Goal: Task Accomplishment & Management: Use online tool/utility

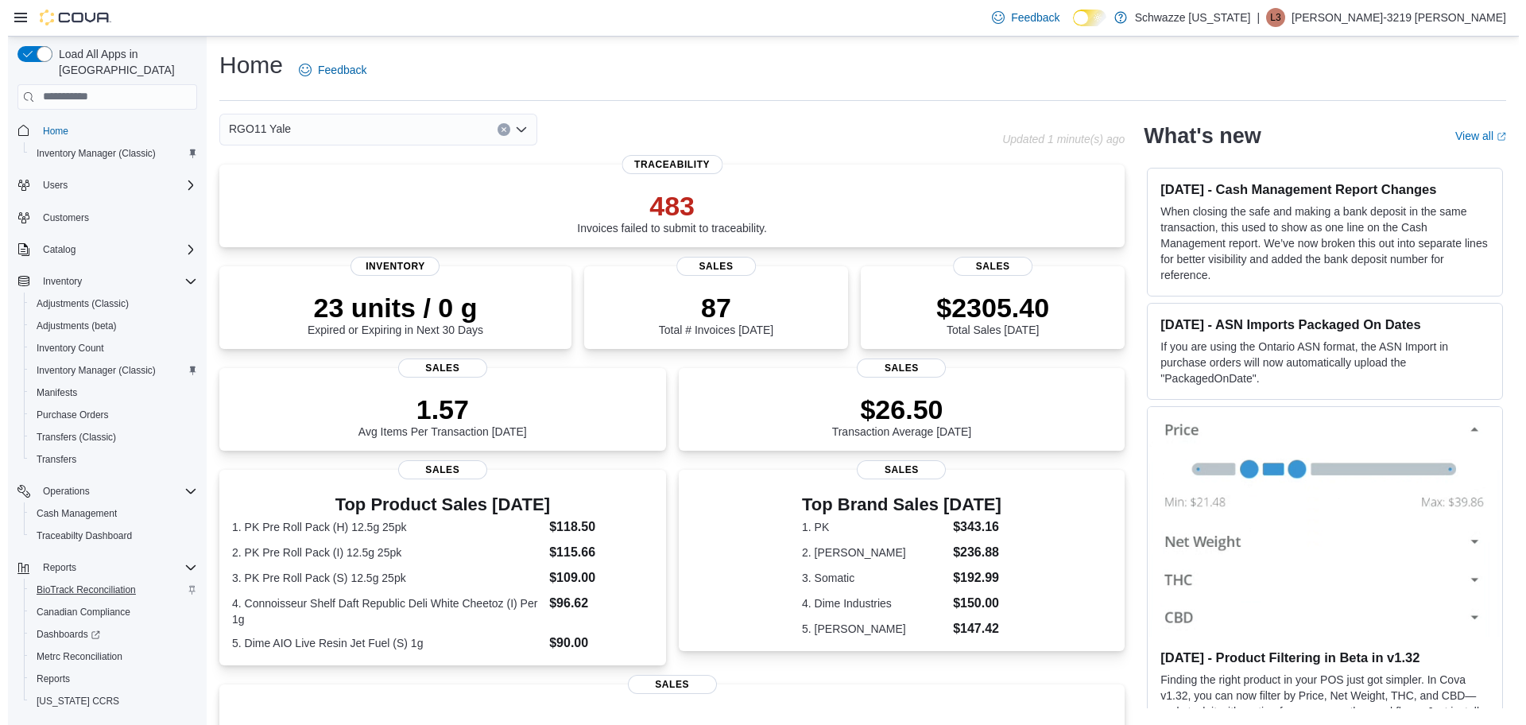
scroll to position [29, 0]
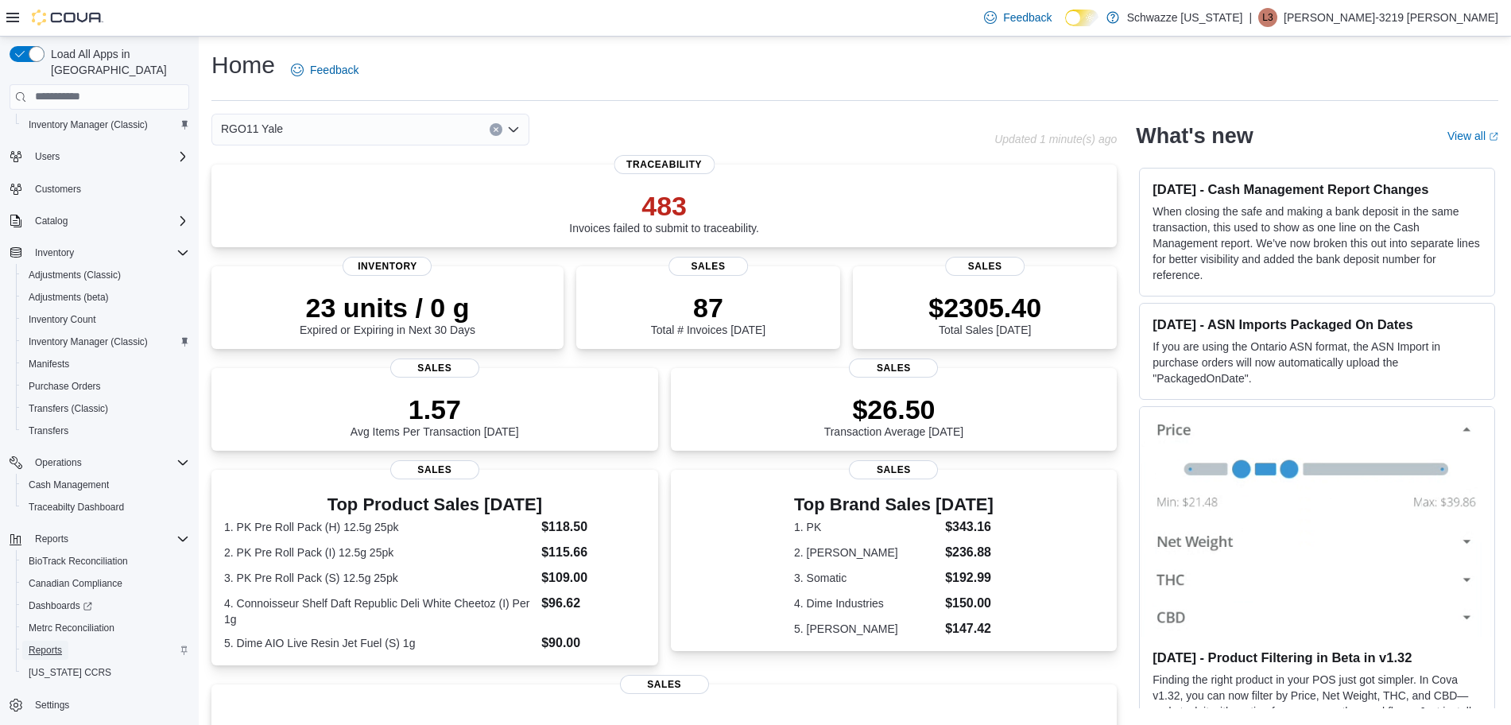
click at [50, 644] on span "Reports" at bounding box center [45, 650] width 33 height 13
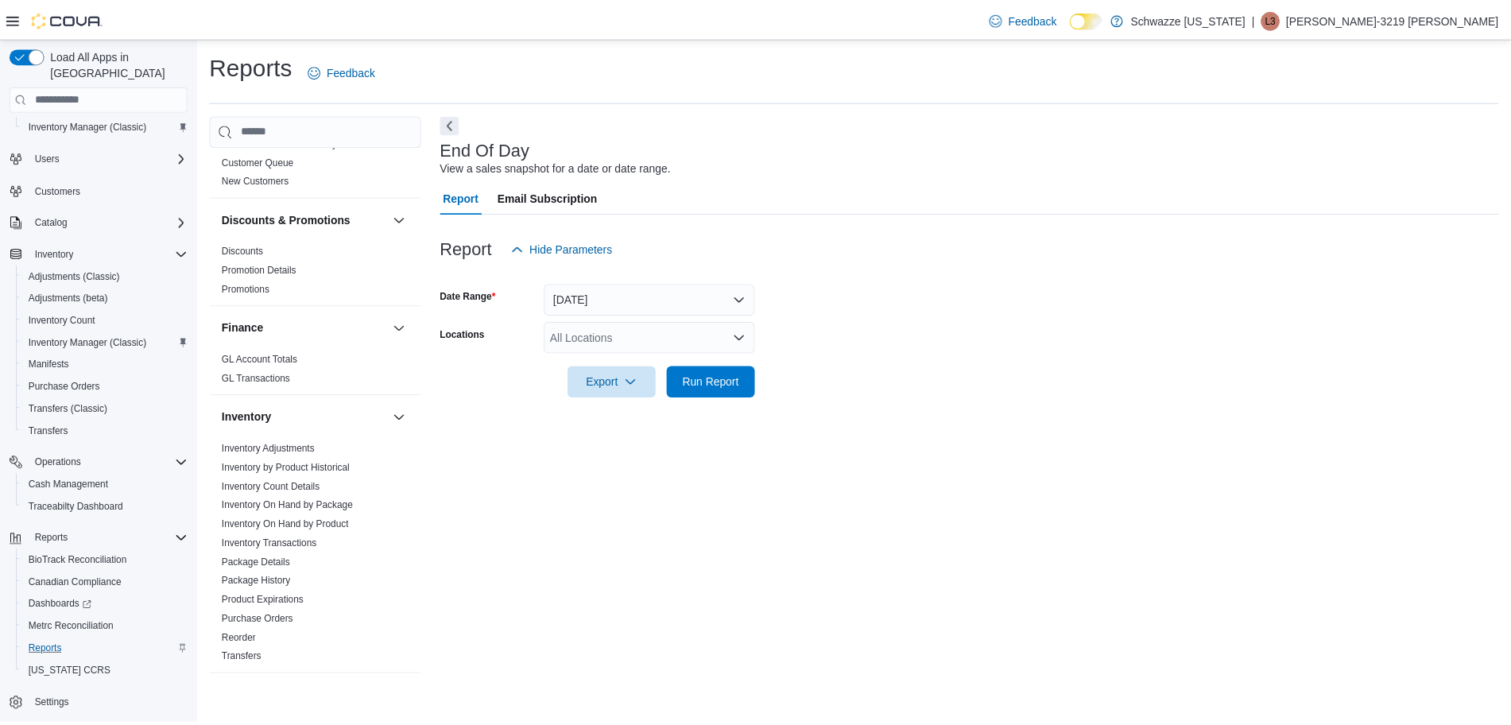
scroll to position [258, 0]
click at [680, 346] on div "All Locations" at bounding box center [655, 337] width 213 height 32
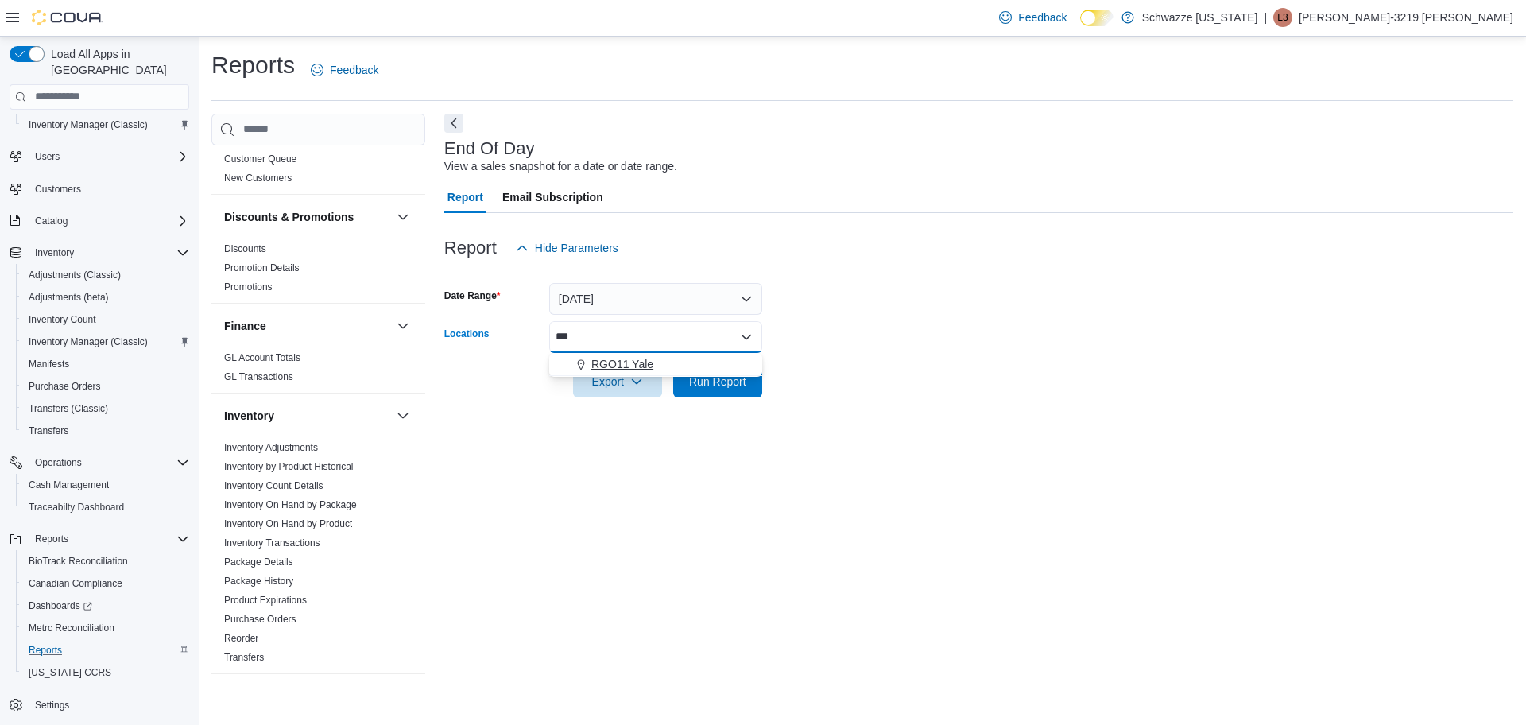
type input "***"
click at [661, 354] on button "RGO11 Yale" at bounding box center [655, 364] width 213 height 23
click at [806, 416] on div at bounding box center [978, 406] width 1069 height 19
click at [735, 389] on span "Run Report" at bounding box center [718, 381] width 70 height 32
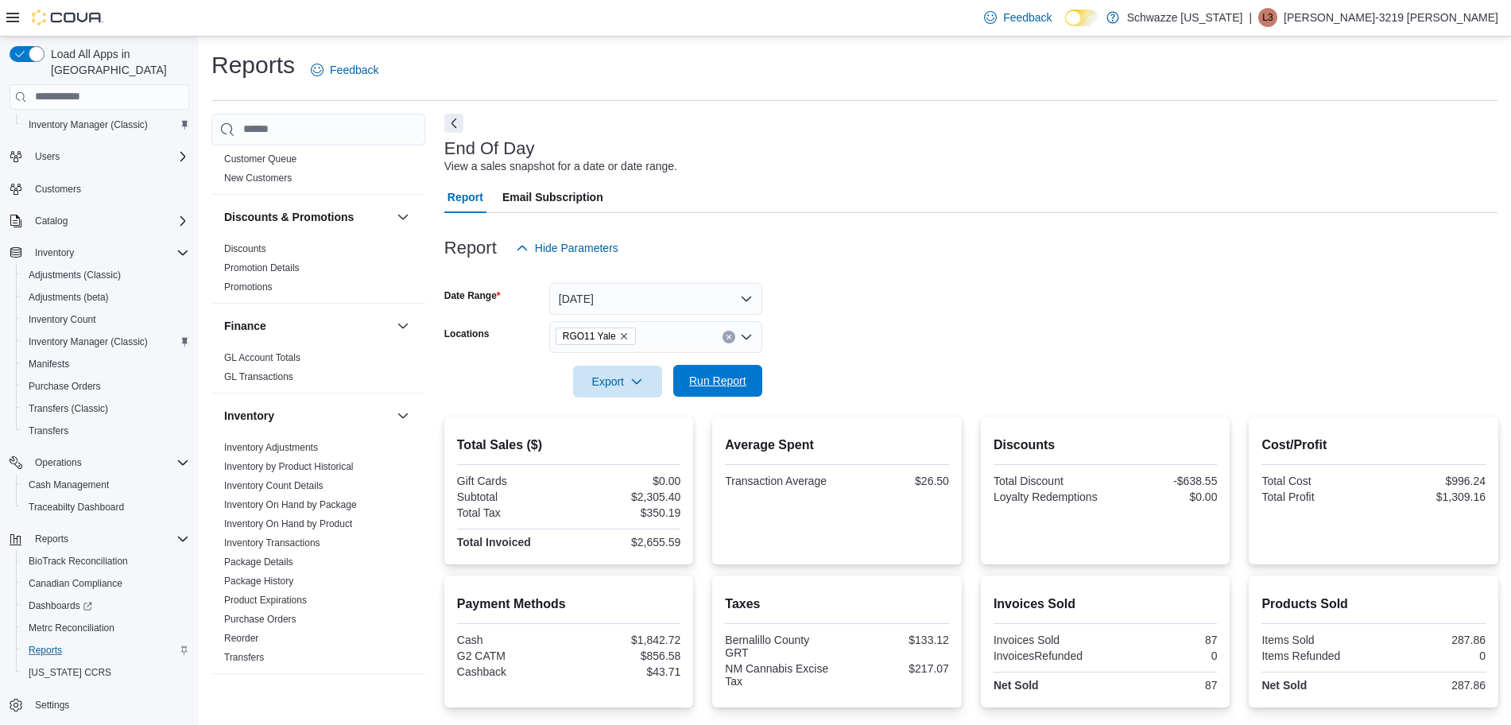
click at [742, 376] on span "Run Report" at bounding box center [717, 381] width 57 height 16
click at [711, 375] on span "Run Report" at bounding box center [717, 381] width 57 height 16
